Goal: Task Accomplishment & Management: Manage account settings

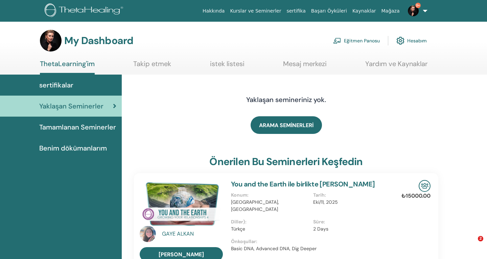
click at [115, 106] on icon at bounding box center [114, 106] width 3 height 7
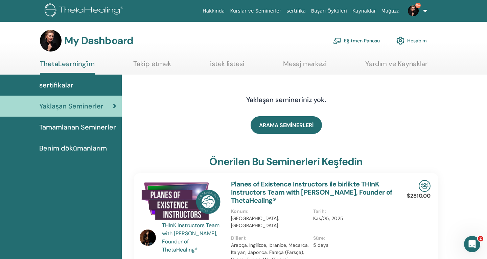
click at [370, 40] on link "Eğitmen Panosu" at bounding box center [356, 40] width 47 height 15
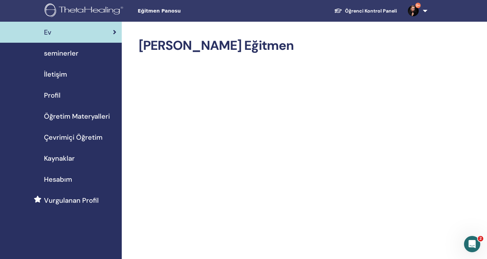
click at [79, 51] on div "seminerler" at bounding box center [60, 53] width 111 height 10
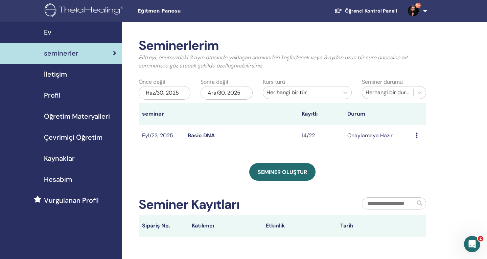
click at [416, 134] on td "Ön izleme Düzenlemek katılımcılar İptal" at bounding box center [420, 136] width 14 height 22
click at [417, 134] on icon at bounding box center [417, 134] width 2 height 5
click at [416, 140] on link "Ön izleme" at bounding box center [414, 139] width 24 height 7
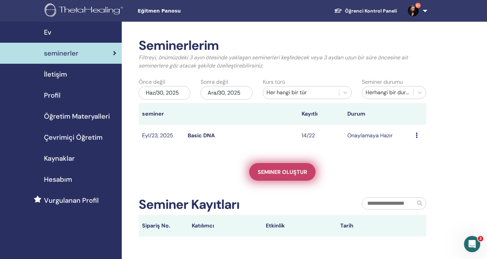
click at [277, 173] on span "Seminer oluştur" at bounding box center [282, 171] width 49 height 7
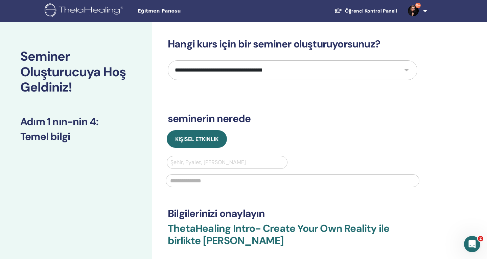
select select "*"
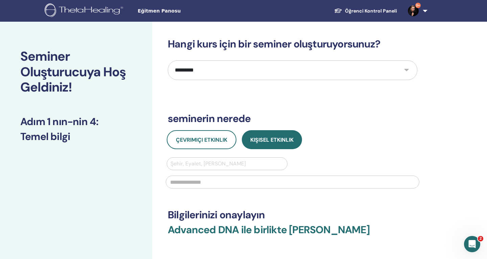
click at [244, 159] on div at bounding box center [227, 163] width 113 height 9
type input "*******"
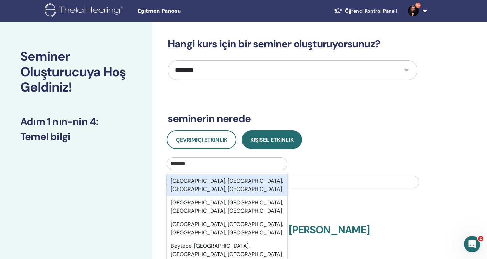
click at [255, 183] on div "[GEOGRAPHIC_DATA], [GEOGRAPHIC_DATA], [GEOGRAPHIC_DATA], [GEOGRAPHIC_DATA]" at bounding box center [227, 185] width 121 height 22
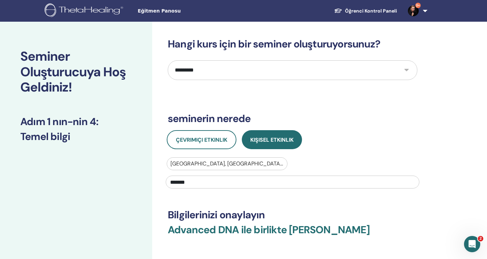
type input "*******"
click at [338, 238] on h3 "Advanced DNA ile birlikte Meltem Konyalı" at bounding box center [293, 233] width 250 height 20
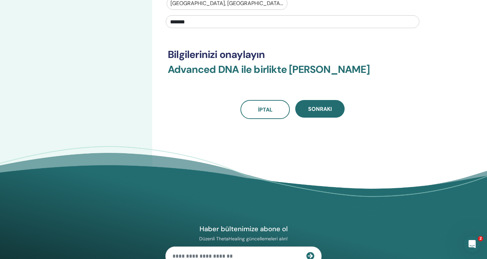
scroll to position [188, 0]
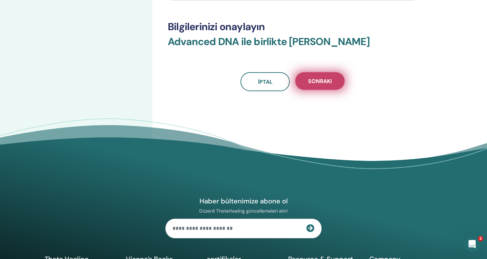
click at [318, 80] on span "Sonraki" at bounding box center [320, 81] width 24 height 7
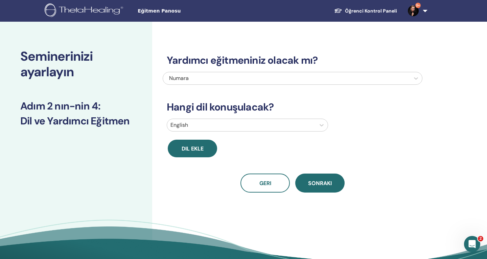
scroll to position [0, 0]
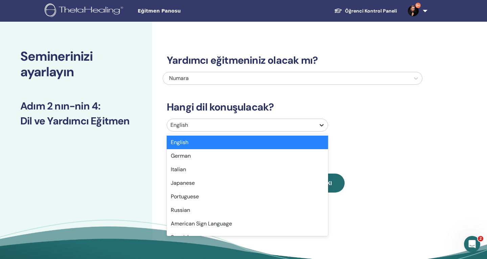
click at [323, 126] on icon at bounding box center [322, 125] width 7 height 7
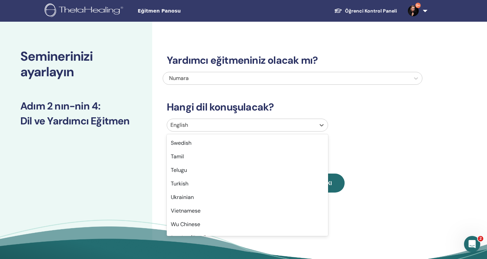
scroll to position [538, 0]
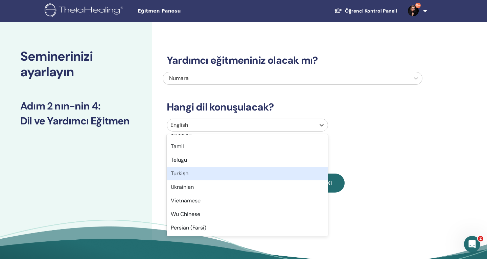
click at [207, 174] on div "Turkish" at bounding box center [247, 174] width 161 height 14
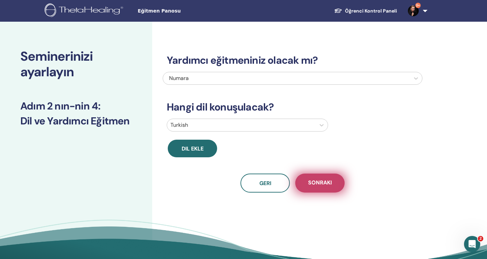
click at [321, 184] on span "Sonraki" at bounding box center [320, 183] width 24 height 8
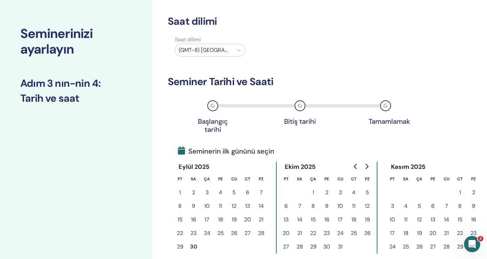
scroll to position [31, 0]
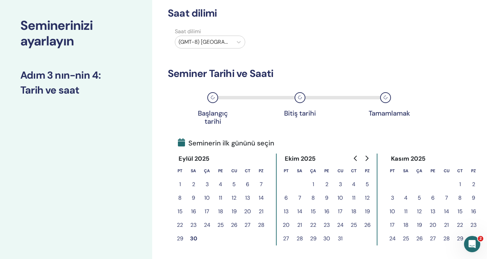
click at [178, 238] on button "29" at bounding box center [180, 239] width 14 height 14
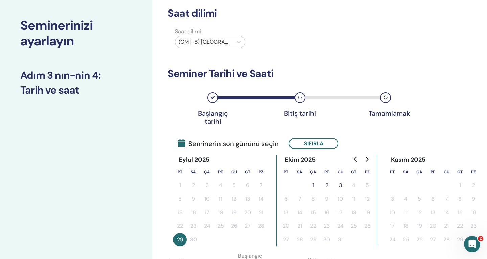
click at [314, 185] on button "1" at bounding box center [314, 185] width 14 height 14
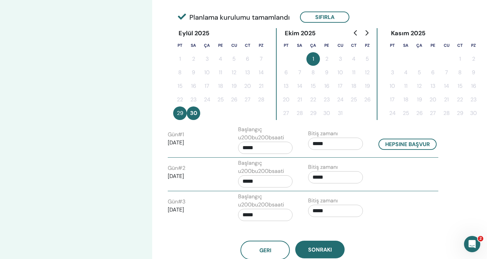
scroll to position [158, 0]
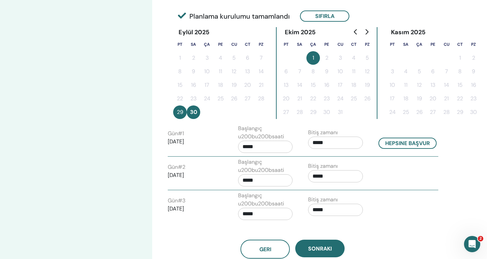
click at [277, 148] on input "*****" at bounding box center [265, 146] width 55 height 12
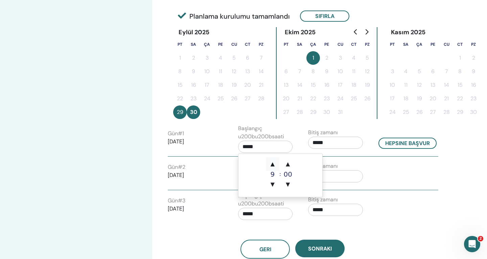
click at [271, 163] on span "▲" at bounding box center [273, 164] width 14 height 14
click at [274, 184] on span "▼" at bounding box center [273, 184] width 14 height 14
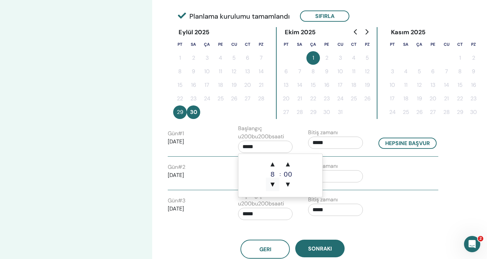
type input "*****"
click at [353, 140] on input "*****" at bounding box center [335, 142] width 55 height 12
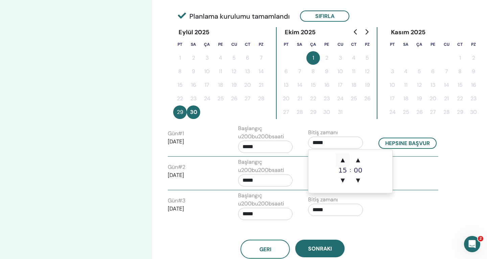
click at [343, 160] on span "▲" at bounding box center [343, 160] width 14 height 14
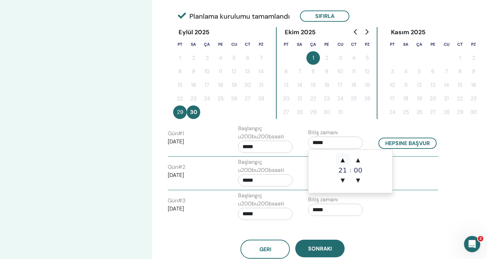
click at [343, 160] on span "▲" at bounding box center [343, 160] width 14 height 14
type input "*****"
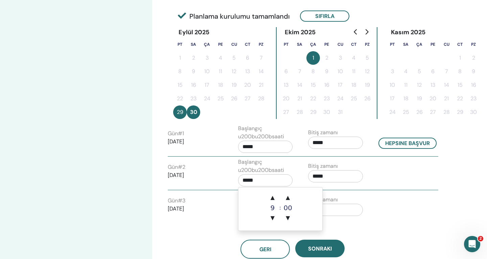
click at [268, 184] on input "*****" at bounding box center [265, 180] width 55 height 12
click at [273, 214] on span "▼" at bounding box center [273, 218] width 14 height 14
type input "*****"
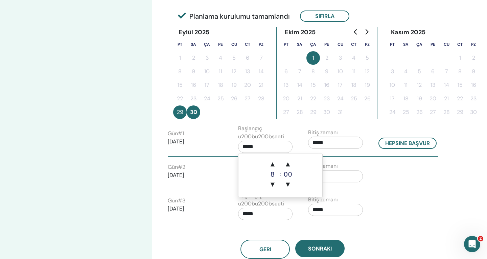
click at [263, 149] on input "*****" at bounding box center [265, 146] width 55 height 12
click at [272, 183] on span "▼" at bounding box center [273, 184] width 14 height 14
type input "*****"
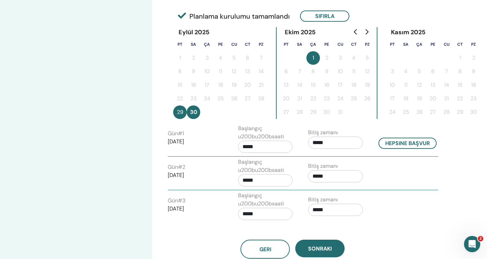
click at [378, 213] on div "Gün # 3 2025/10/01 Başlangıç u200bu200bsaati ***** Bitiş zamanı *****" at bounding box center [303, 207] width 281 height 32
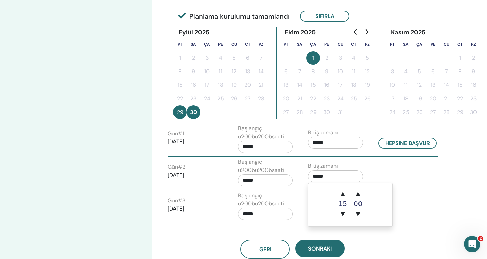
click at [338, 175] on input "*****" at bounding box center [335, 176] width 55 height 12
click at [342, 194] on span "▲" at bounding box center [343, 194] width 14 height 14
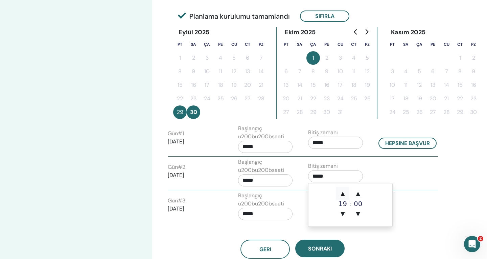
click at [342, 194] on span "▲" at bounding box center [343, 194] width 14 height 14
type input "*****"
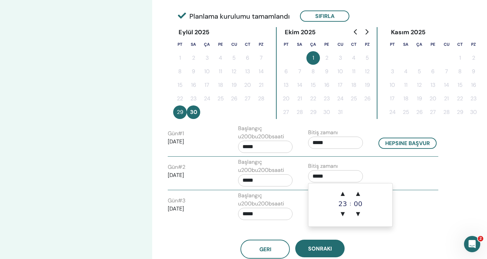
click at [412, 215] on div "Gün # 3 2025/10/01 Başlangıç u200bu200bsaati ***** Bitiş zamanı *****" at bounding box center [303, 207] width 281 height 32
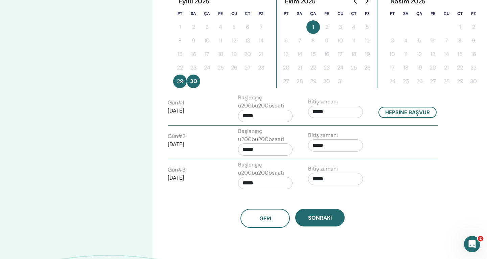
scroll to position [190, 0]
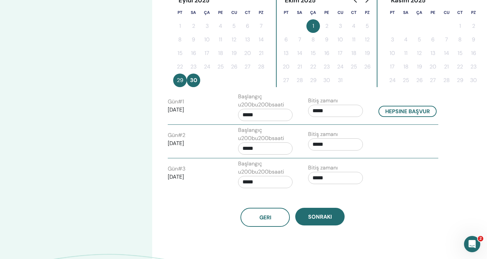
click at [285, 176] on input "*****" at bounding box center [265, 182] width 55 height 12
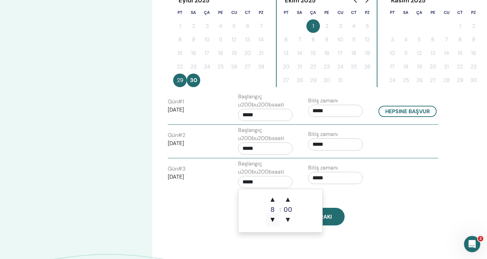
click at [274, 219] on span "▼" at bounding box center [273, 220] width 14 height 14
type input "*****"
click at [349, 175] on input "*****" at bounding box center [335, 178] width 55 height 12
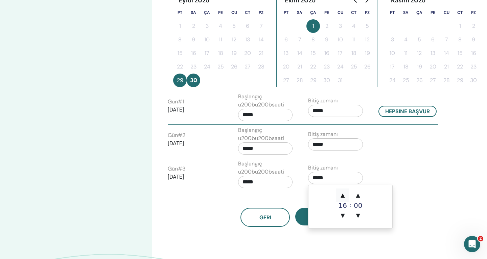
click at [341, 195] on span "▲" at bounding box center [343, 195] width 14 height 14
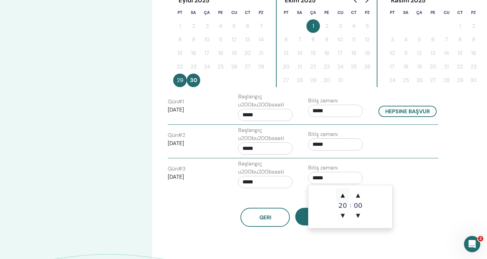
click at [341, 195] on span "▲" at bounding box center [343, 195] width 14 height 14
type input "*****"
click at [397, 189] on div "Gün # 3 2025/10/01 Başlangıç u200bu200bsaati ***** Bitiş zamanı *****" at bounding box center [303, 175] width 281 height 32
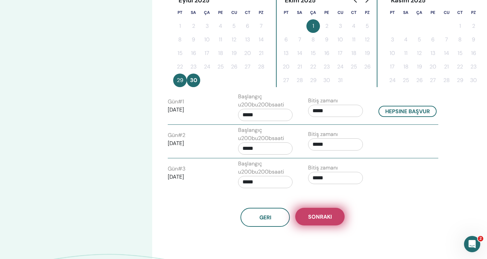
click at [329, 214] on span "Sonraki" at bounding box center [320, 216] width 24 height 7
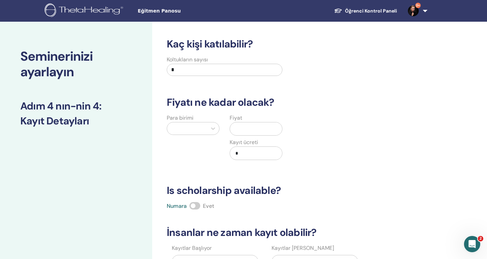
scroll to position [0, 0]
click at [215, 70] on input "*" at bounding box center [225, 70] width 116 height 12
type input "**"
click at [213, 128] on icon at bounding box center [213, 128] width 7 height 7
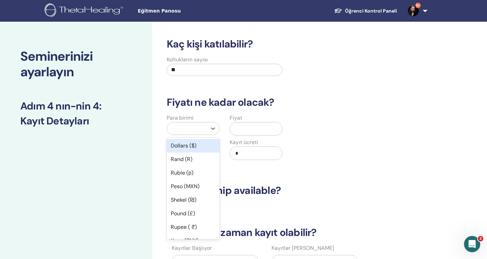
click at [198, 147] on div "Dollars ($)" at bounding box center [193, 146] width 53 height 14
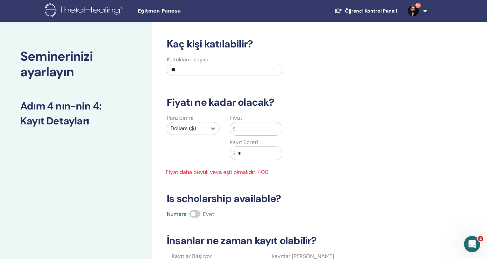
click at [243, 132] on input "text" at bounding box center [259, 128] width 47 height 13
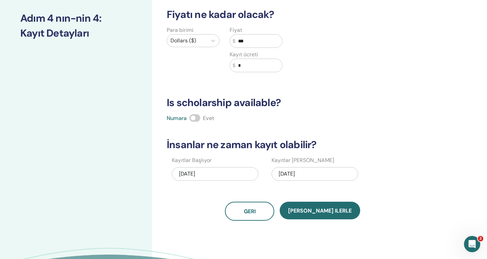
scroll to position [89, 0]
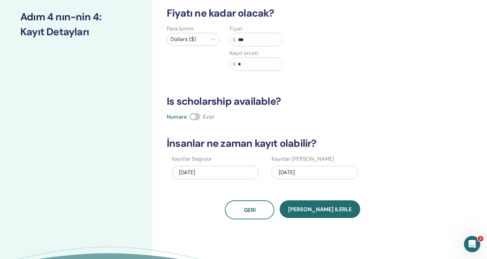
type input "***"
click at [301, 171] on div "10/01/2025" at bounding box center [315, 173] width 87 height 14
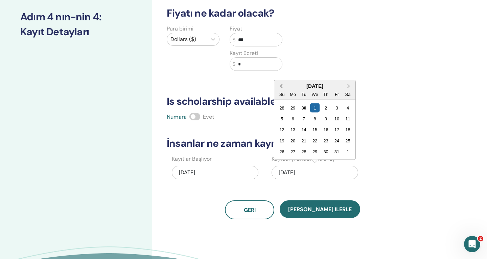
click at [279, 85] on button "Previous Month" at bounding box center [280, 86] width 11 height 11
click at [347, 149] on div "4" at bounding box center [348, 151] width 9 height 9
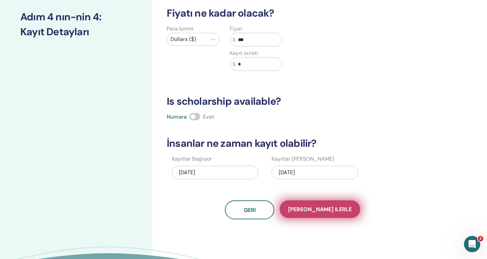
click at [324, 206] on span "Kaydet ilerle" at bounding box center [320, 208] width 64 height 7
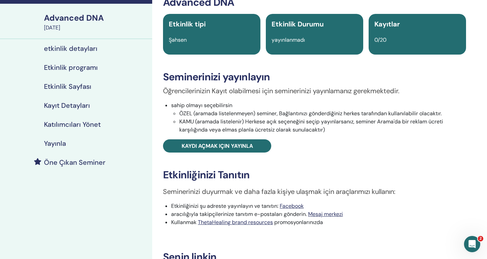
scroll to position [43, 0]
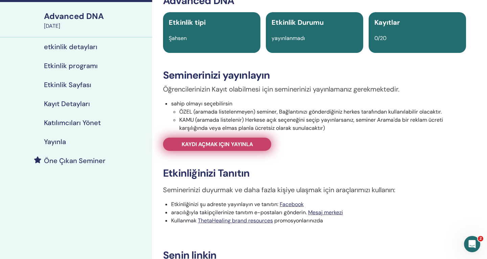
click at [237, 148] on link "Kaydı açmak için yayınla" at bounding box center [217, 143] width 108 height 13
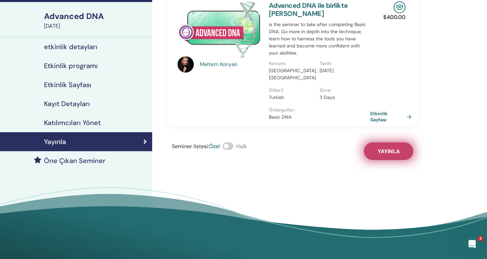
click at [402, 145] on button "Yayınla" at bounding box center [388, 151] width 49 height 18
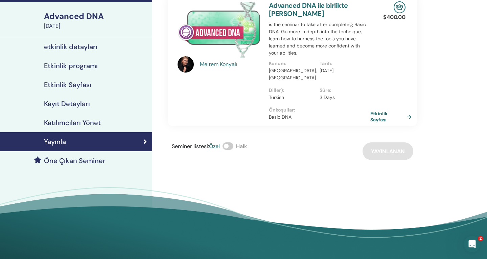
click at [318, 62] on div "Konum : TUR, Beytepe" at bounding box center [294, 73] width 51 height 27
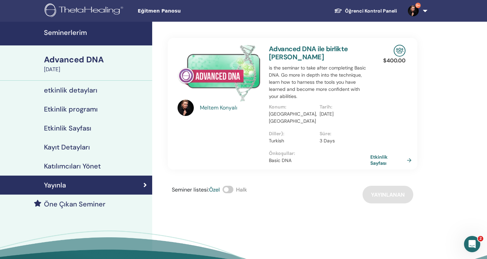
click at [324, 86] on p "is the seminar to take after completing Basic DNA. Go more in depth into the te…" at bounding box center [320, 82] width 102 height 36
click at [243, 67] on img at bounding box center [219, 73] width 83 height 57
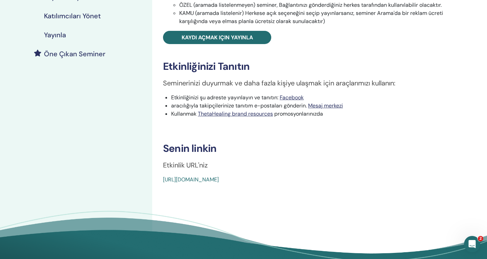
scroll to position [151, 0]
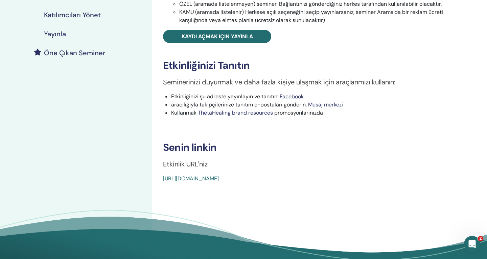
drag, startPoint x: 162, startPoint y: 175, endPoint x: 288, endPoint y: 197, distance: 127.4
click at [288, 197] on div "Advanced DNA Etkinlik tipi Şahsen Etkinlik Durumu yayınlanmadı Kayıtlar 0/20 Se…" at bounding box center [314, 74] width 325 height 407
copy link "https://www.thetahealing.com/seminar-378863-details.html"
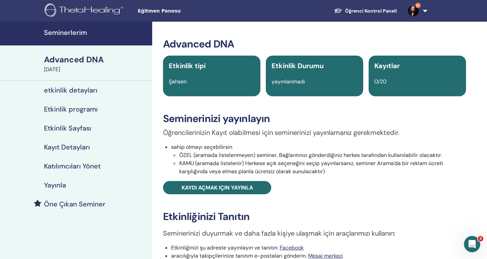
scroll to position [0, 0]
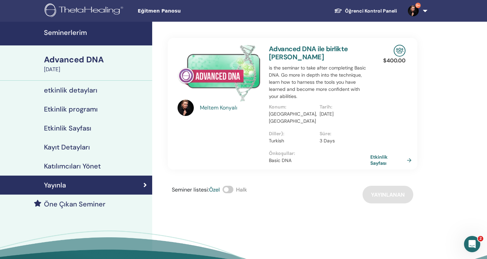
click at [82, 33] on h4 "Seminerlerim" at bounding box center [96, 32] width 104 height 8
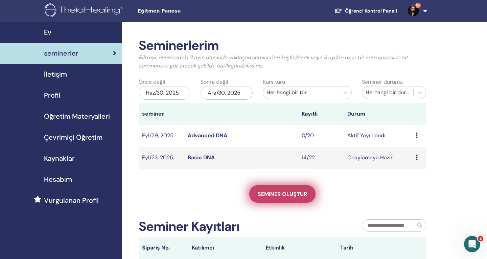
click at [280, 191] on span "Seminer oluştur" at bounding box center [282, 193] width 49 height 7
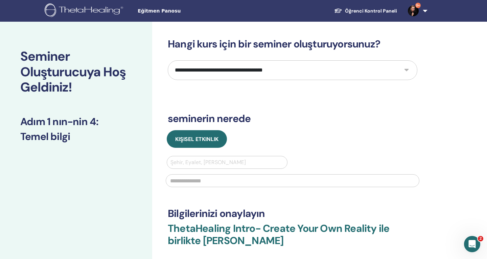
select select "*"
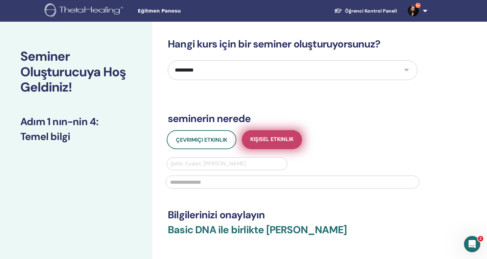
click at [275, 142] on span "Kişisel Etkinlik" at bounding box center [271, 139] width 43 height 8
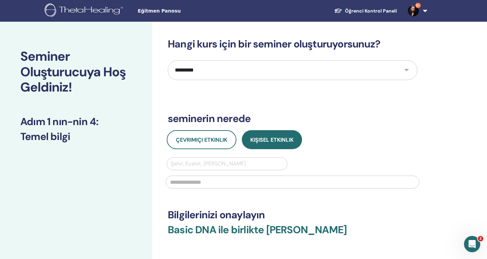
click at [253, 165] on div at bounding box center [227, 163] width 113 height 9
type input "*******"
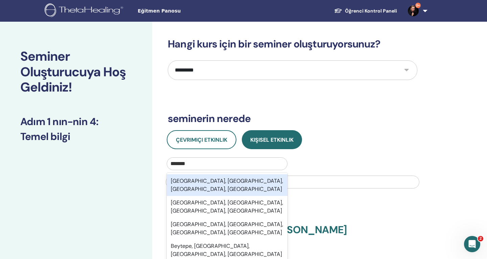
click at [253, 180] on div "[GEOGRAPHIC_DATA], [GEOGRAPHIC_DATA], [GEOGRAPHIC_DATA], [GEOGRAPHIC_DATA]" at bounding box center [227, 185] width 121 height 22
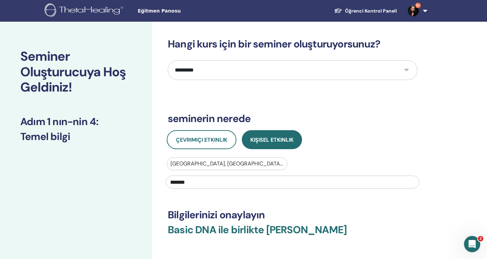
type input "*******"
click at [285, 221] on div "**********" at bounding box center [293, 158] width 250 height 241
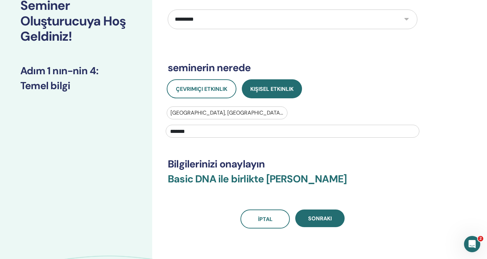
scroll to position [65, 0]
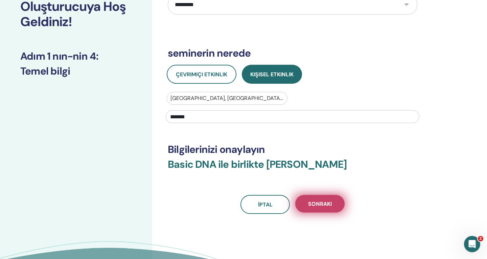
click at [323, 209] on button "Sonraki" at bounding box center [320, 204] width 49 height 18
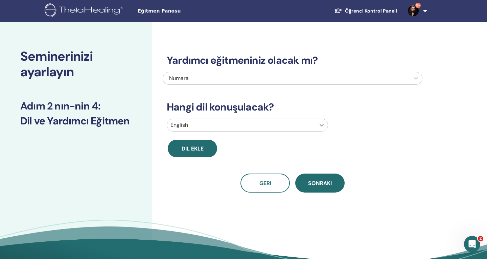
scroll to position [0, 0]
click at [322, 127] on icon at bounding box center [322, 125] width 7 height 7
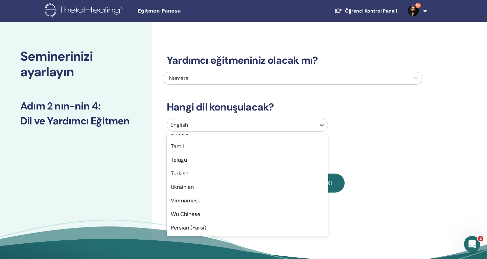
scroll to position [538, 0]
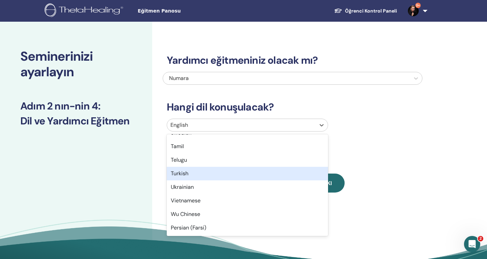
click at [261, 176] on div "Turkish" at bounding box center [247, 174] width 161 height 14
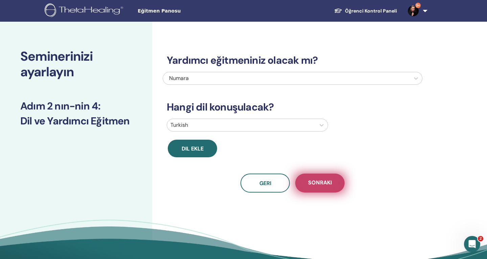
click at [321, 183] on span "Sonraki" at bounding box center [320, 183] width 24 height 8
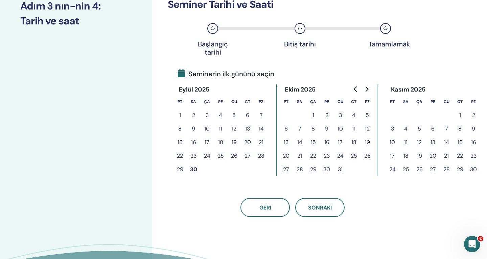
scroll to position [102, 0]
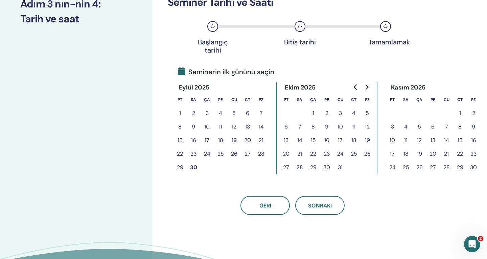
click at [178, 167] on button "29" at bounding box center [180, 167] width 14 height 14
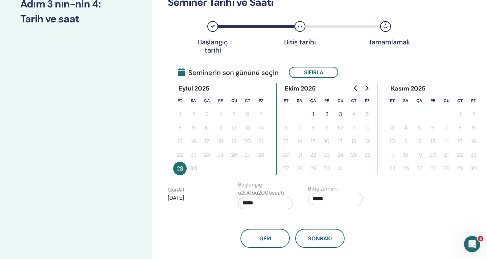
click at [318, 114] on button "1" at bounding box center [314, 114] width 14 height 14
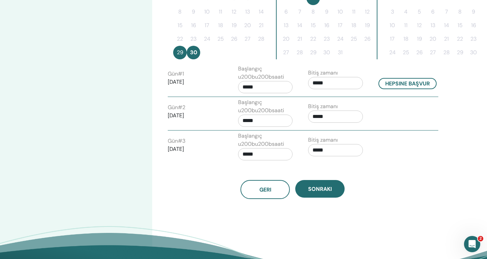
scroll to position [221, 0]
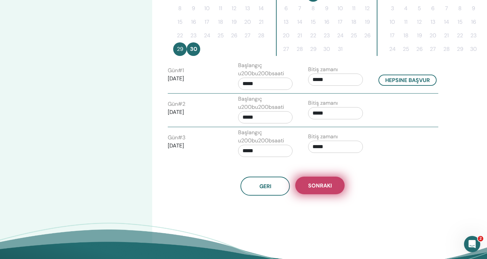
click at [325, 183] on span "Sonraki" at bounding box center [320, 185] width 24 height 7
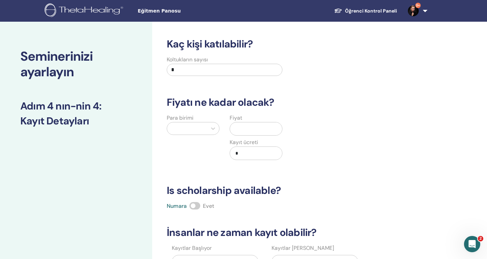
scroll to position [0, 0]
click at [247, 72] on input "*" at bounding box center [225, 70] width 116 height 12
type input "**"
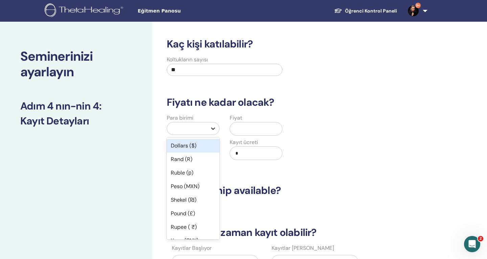
click at [211, 129] on icon at bounding box center [213, 128] width 7 height 7
click at [205, 152] on div "Dollars ($)" at bounding box center [193, 146] width 53 height 14
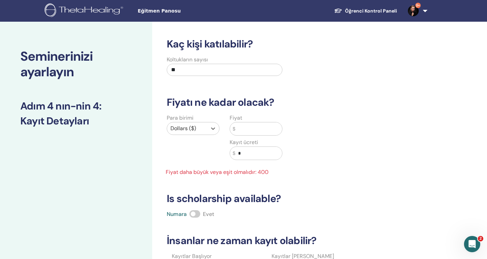
click at [251, 127] on input "text" at bounding box center [259, 128] width 47 height 13
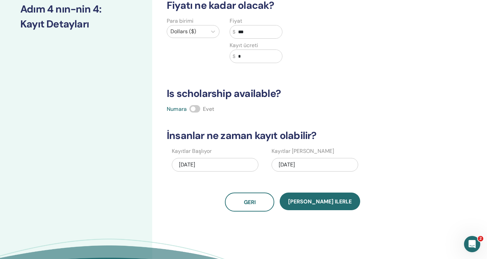
scroll to position [96, 0]
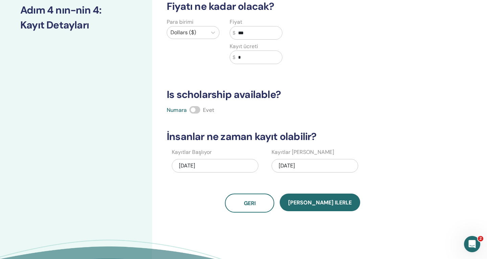
type input "***"
click at [227, 164] on div "[DATE]" at bounding box center [215, 166] width 87 height 14
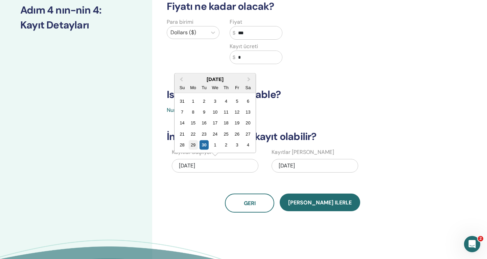
click at [193, 144] on div "29" at bounding box center [193, 144] width 9 height 9
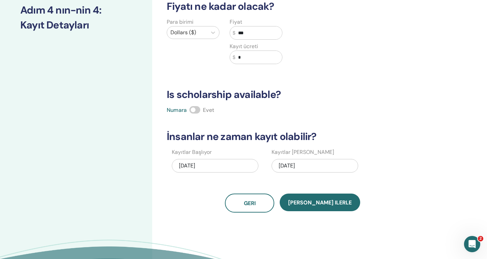
click at [292, 164] on div "10/01/2025" at bounding box center [315, 166] width 87 height 14
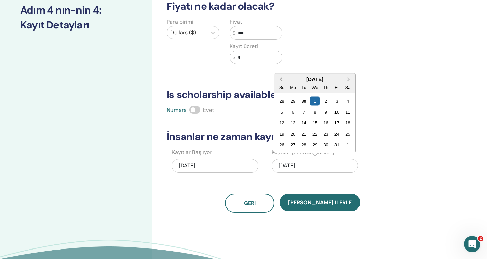
click at [281, 76] on button "Previous Month" at bounding box center [280, 79] width 11 height 11
click at [346, 144] on div "4" at bounding box center [348, 144] width 9 height 9
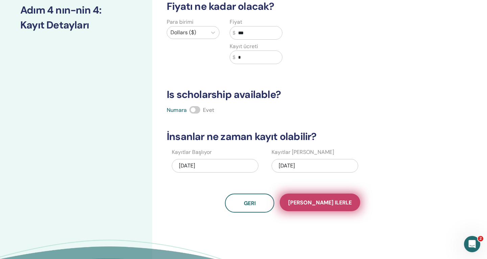
click at [329, 206] on button "Kaydet ilerle" at bounding box center [320, 202] width 81 height 18
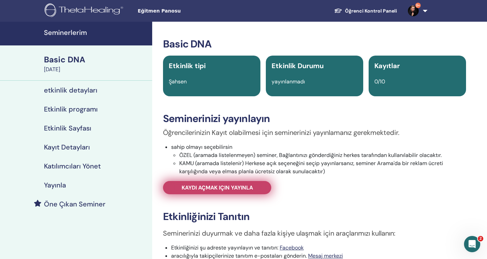
click at [244, 188] on span "Kaydı açmak için yayınla" at bounding box center [217, 187] width 71 height 7
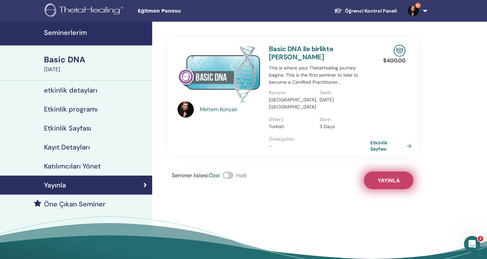
click at [389, 177] on span "Yayınla" at bounding box center [389, 180] width 22 height 7
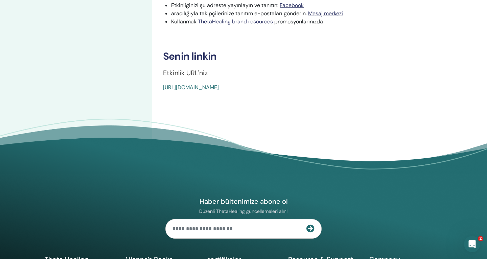
scroll to position [240, 0]
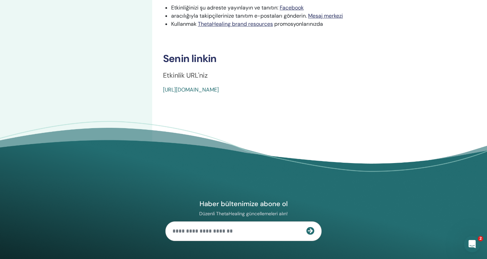
drag, startPoint x: 162, startPoint y: 86, endPoint x: 264, endPoint y: 116, distance: 105.6
copy link "https://www.thetahealing.com/seminar-378864-details.html"
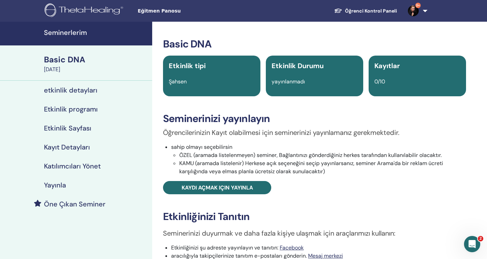
scroll to position [0, 0]
click at [82, 34] on h4 "Seminerlerim" at bounding box center [96, 32] width 104 height 8
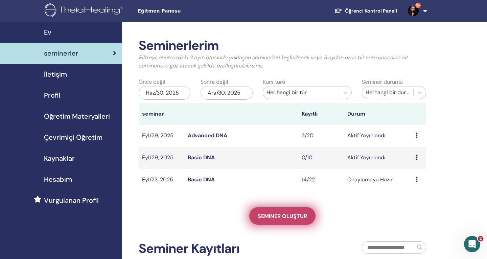
click at [281, 216] on span "Seminer oluştur" at bounding box center [282, 215] width 49 height 7
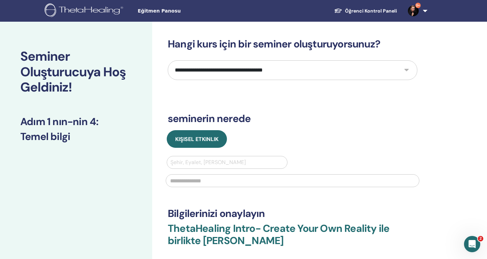
select select "*"
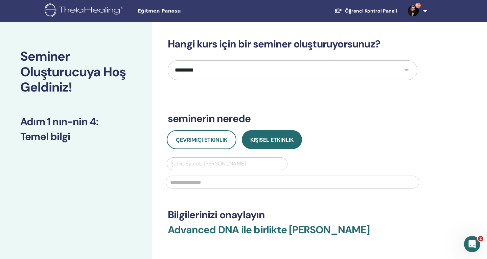
click at [252, 153] on div "Çevrimiçi Etkinlik Kişisel Etkinlik Şehir, Eyalet, Ülke girin" at bounding box center [293, 161] width 260 height 62
click at [244, 167] on div at bounding box center [227, 163] width 113 height 9
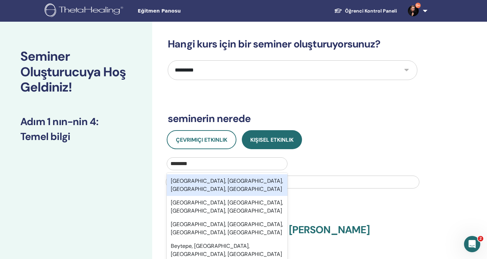
type input "*******"
click at [246, 181] on div "[GEOGRAPHIC_DATA], [GEOGRAPHIC_DATA], [GEOGRAPHIC_DATA], [GEOGRAPHIC_DATA]" at bounding box center [227, 185] width 121 height 22
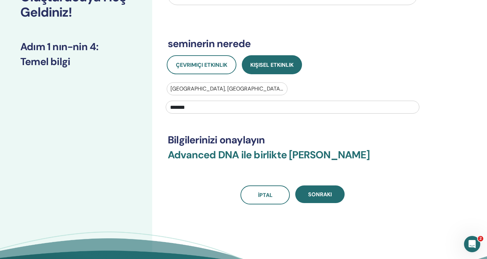
scroll to position [92, 0]
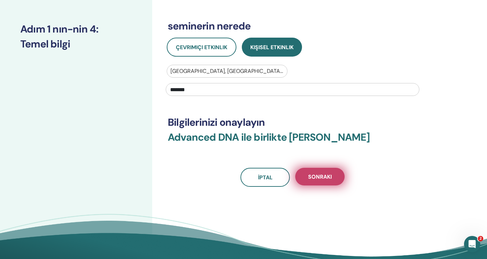
type input "*******"
click at [341, 172] on button "Sonraki" at bounding box center [320, 177] width 49 height 18
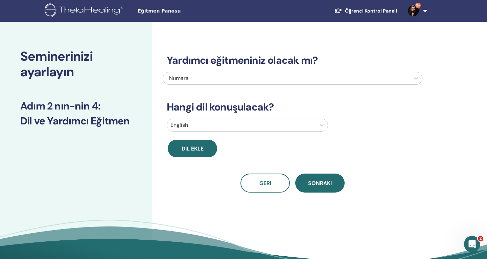
scroll to position [0, 0]
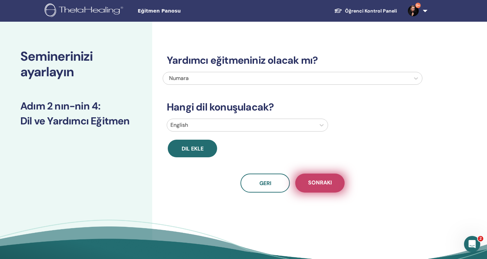
click at [328, 183] on span "Sonraki" at bounding box center [320, 183] width 24 height 8
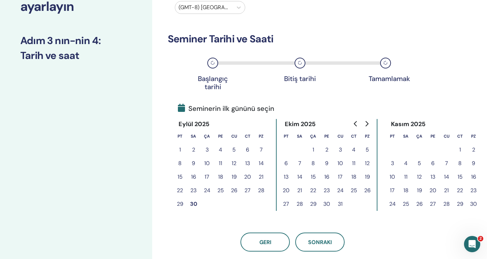
scroll to position [64, 0]
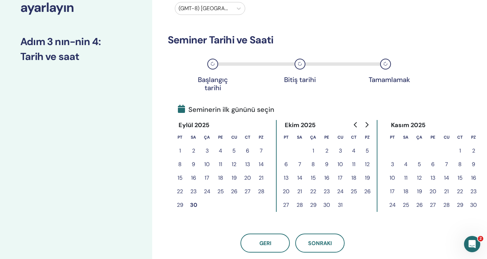
click at [327, 149] on button "2" at bounding box center [327, 151] width 14 height 14
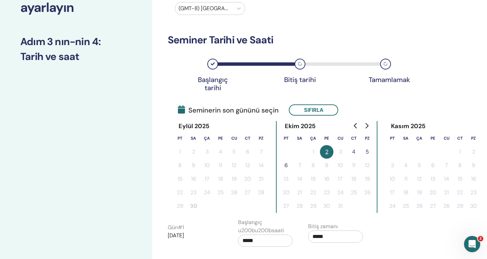
click at [355, 152] on button "4" at bounding box center [354, 152] width 14 height 14
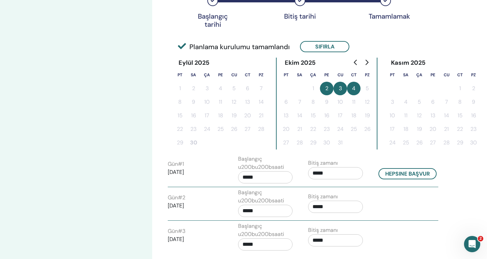
scroll to position [129, 0]
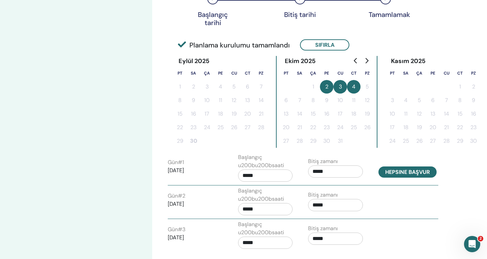
click at [404, 170] on button "Hepsine başvur" at bounding box center [408, 171] width 58 height 11
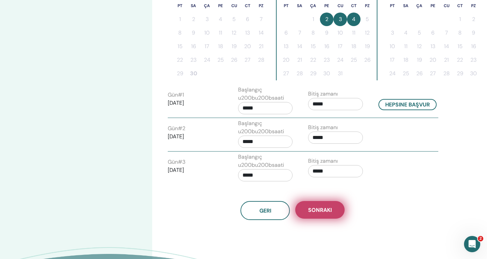
click at [320, 208] on span "Sonraki" at bounding box center [320, 209] width 24 height 7
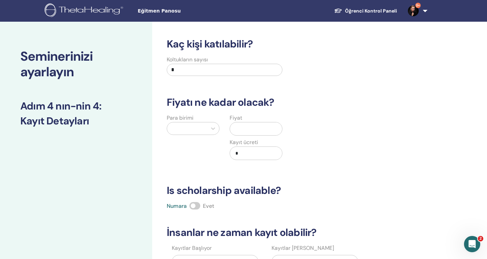
scroll to position [0, 0]
click at [230, 68] on input "*" at bounding box center [225, 70] width 116 height 12
type input "**"
click at [211, 129] on icon at bounding box center [213, 128] width 7 height 7
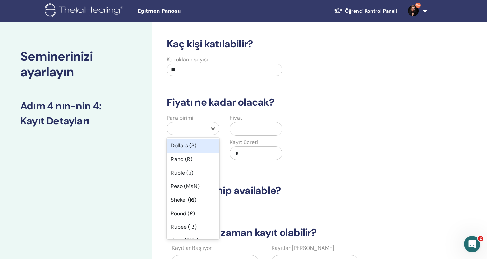
click at [204, 145] on div "Dollars ($)" at bounding box center [193, 146] width 53 height 14
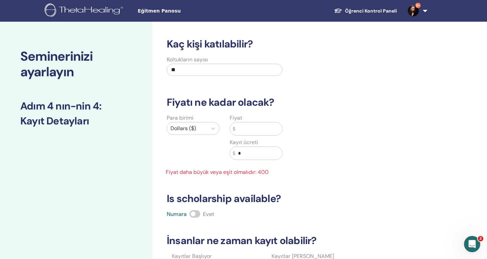
click at [253, 130] on input "text" at bounding box center [259, 128] width 47 height 13
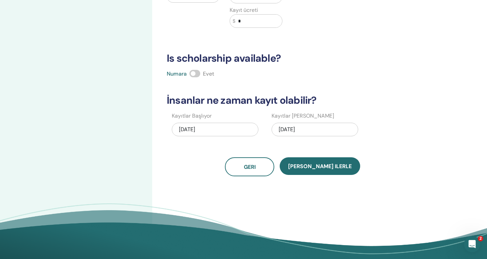
scroll to position [131, 0]
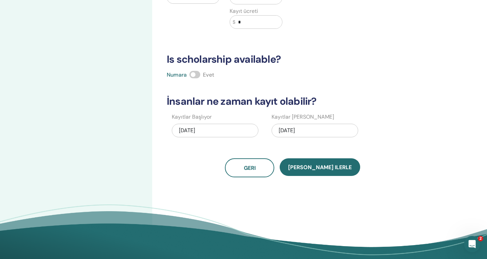
type input "***"
click at [328, 130] on div "10/04/2025" at bounding box center [315, 131] width 87 height 14
click at [411, 109] on div "Kaç kişi katılabilir? Koltukların sayısı ** Fiyatı ne kadar olacak? Para birimi…" at bounding box center [293, 42] width 260 height 270
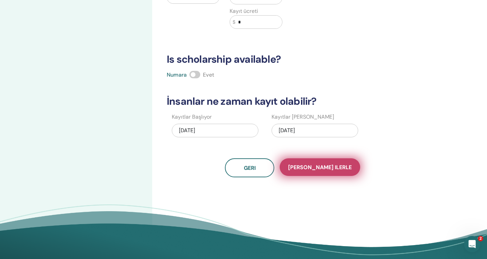
click at [332, 164] on span "Kaydet ilerle" at bounding box center [320, 166] width 64 height 7
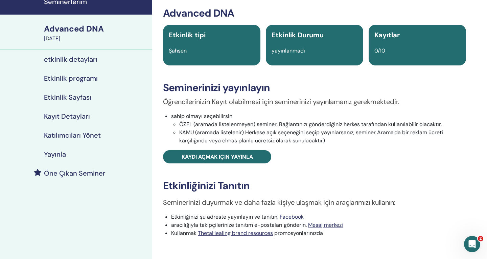
scroll to position [32, 0]
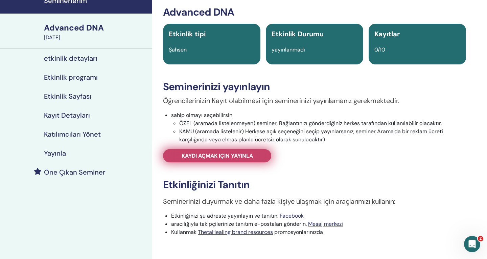
click at [238, 157] on span "Kaydı açmak için yayınla" at bounding box center [217, 155] width 71 height 7
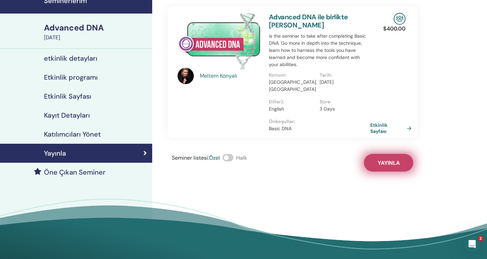
click at [398, 163] on button "Yayınla" at bounding box center [388, 163] width 49 height 18
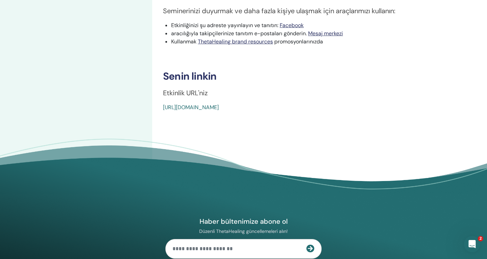
scroll to position [222, 0]
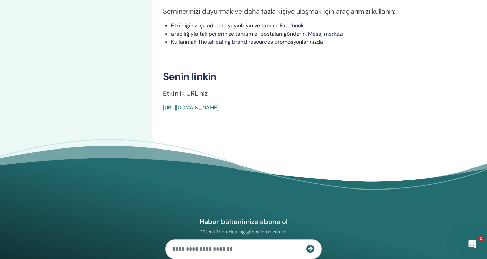
drag, startPoint x: 165, startPoint y: 104, endPoint x: 178, endPoint y: 104, distance: 13.9
drag, startPoint x: 161, startPoint y: 102, endPoint x: 220, endPoint y: 157, distance: 80.2
click at [230, 137] on div "Advanced DNA Etkinlik tipi Şahsen Etkinlik Durumu yayınlanmadı Kayıtlar 0/10 Se…" at bounding box center [314, 3] width 325 height 407
drag, startPoint x: 162, startPoint y: 104, endPoint x: 191, endPoint y: 115, distance: 31.0
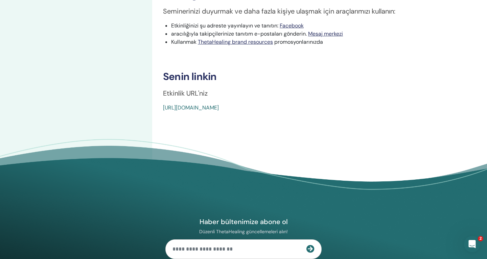
click at [191, 115] on div "Advanced DNA Etkinlik tipi Şahsen Etkinlik Durumu yayınlanmadı Kayıtlar 0/10 Se…" at bounding box center [314, 3] width 325 height 407
copy link "[URL][DOMAIN_NAME]"
